Goal: Task Accomplishment & Management: Complete application form

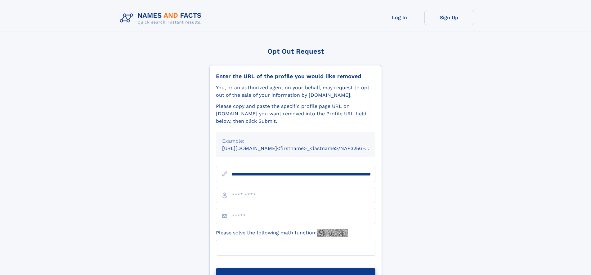
scroll to position [0, 69]
type input "**********"
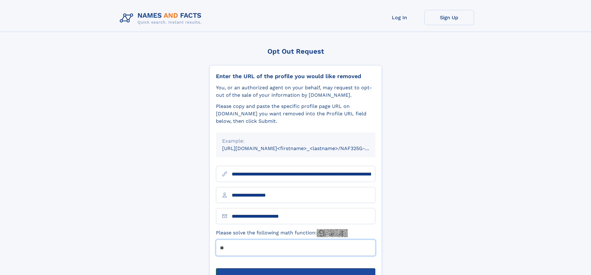
type input "**"
click at [295, 268] on button "Submit Opt Out Request" at bounding box center [295, 278] width 159 height 20
